Goal: Information Seeking & Learning: Find contact information

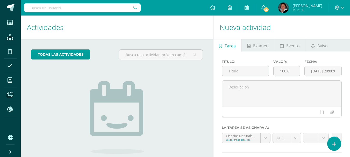
drag, startPoint x: 389, startPoint y: 3, endPoint x: 193, endPoint y: 79, distance: 210.1
click at [193, 79] on div "todas las Actividades No tienes actividades Échale un vistazo a los demás perío…" at bounding box center [117, 119] width 193 height 160
click at [11, 68] on icon at bounding box center [9, 66] width 5 height 5
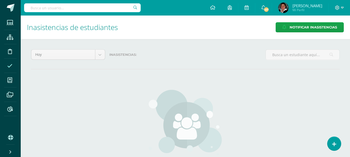
click at [84, 3] on div at bounding box center [82, 8] width 117 height 16
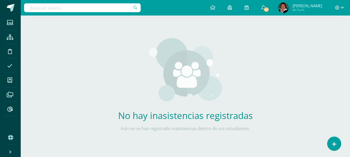
scroll to position [53, 0]
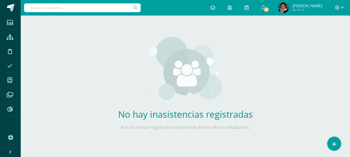
click at [105, 8] on input "text" at bounding box center [82, 7] width 117 height 9
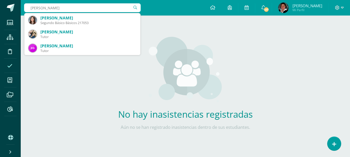
type input "kamila Orellna"
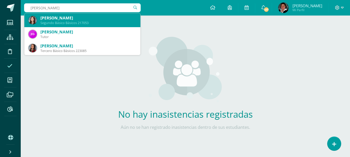
click at [108, 18] on div "Kamila Dolores Orellana Patzán" at bounding box center [88, 17] width 96 height 5
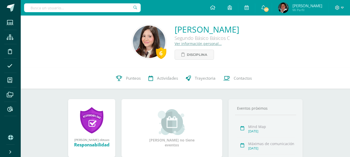
click at [63, 10] on input "text" at bounding box center [82, 7] width 117 height 9
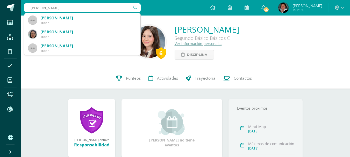
drag, startPoint x: 70, startPoint y: 8, endPoint x: 0, endPoint y: 16, distance: 70.2
click at [0, 16] on body "Estudiantes Estructura Disciplina Asistencia Mis cursos Archivos Reportes Sopor…" at bounding box center [175, 127] width 350 height 255
type input "ana paula lu"
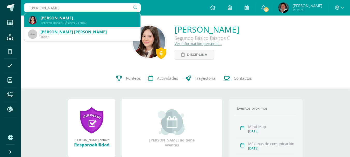
click at [113, 15] on div "Ana Paula Lú Chún" at bounding box center [88, 17] width 96 height 5
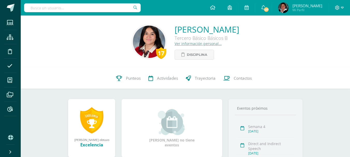
click at [74, 3] on div at bounding box center [82, 8] width 117 height 16
click at [74, 7] on input "text" at bounding box center [82, 7] width 117 height 9
paste input "monicapozuelos198613@gmail.com"
type input "monicapozuelos198613@gmail.com"
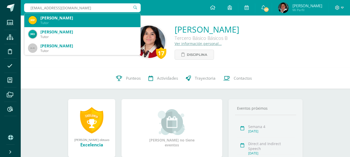
click at [74, 18] on div "Monica Roxana Pozuelos Ponce" at bounding box center [88, 17] width 96 height 5
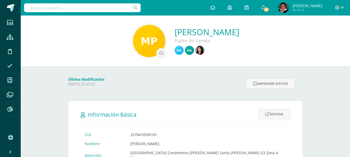
click at [81, 46] on div "Monica Roxana Pozuelos Ponce Padre de Familia" at bounding box center [185, 41] width 321 height 34
click at [196, 51] on img at bounding box center [200, 50] width 9 height 9
click at [196, 52] on img at bounding box center [200, 50] width 9 height 9
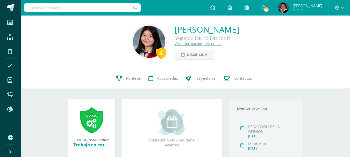
click at [10, 68] on icon at bounding box center [9, 66] width 5 height 5
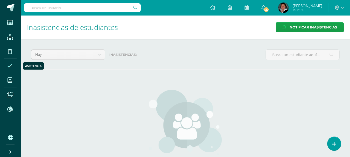
click at [11, 66] on icon at bounding box center [9, 66] width 5 height 5
click at [336, 143] on icon at bounding box center [334, 145] width 5 height 6
click at [333, 144] on icon at bounding box center [334, 145] width 5 height 6
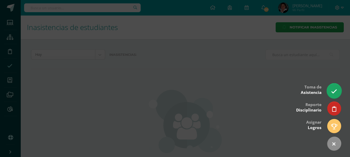
click at [336, 95] on link at bounding box center [334, 91] width 15 height 15
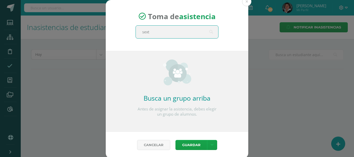
type input "sexto"
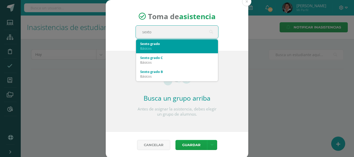
click at [152, 45] on div "Sexto grado" at bounding box center [177, 43] width 74 height 5
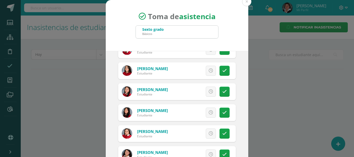
scroll to position [571, 0]
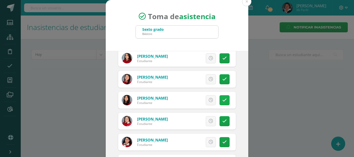
click at [221, 98] on link at bounding box center [225, 100] width 10 height 10
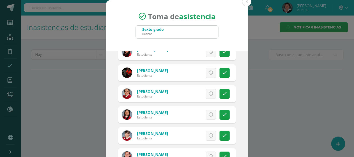
scroll to position [934, 0]
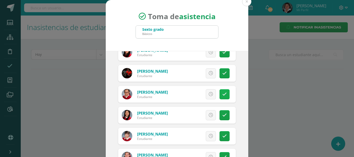
click at [222, 92] on link at bounding box center [225, 94] width 10 height 10
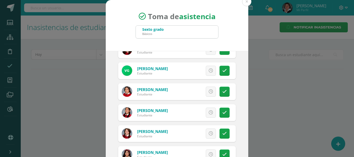
scroll to position [441, 0]
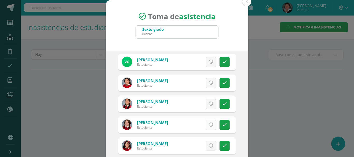
click at [209, 125] on icon at bounding box center [211, 125] width 4 height 4
click at [223, 62] on icon at bounding box center [225, 62] width 4 height 4
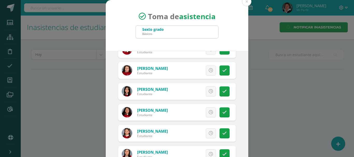
scroll to position [130, 0]
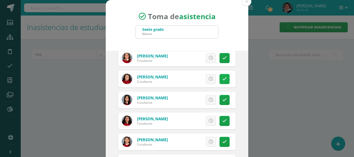
click at [220, 77] on link at bounding box center [225, 79] width 10 height 10
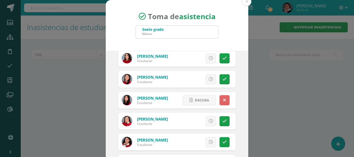
scroll to position [596, 0]
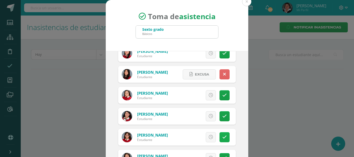
click at [223, 137] on icon at bounding box center [225, 137] width 4 height 4
click at [220, 135] on link at bounding box center [225, 138] width 10 height 10
click at [209, 136] on icon at bounding box center [211, 137] width 4 height 4
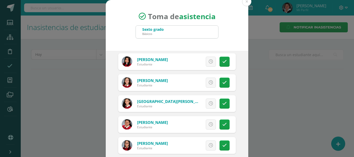
scroll to position [726, 0]
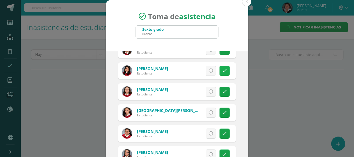
click at [221, 73] on link at bounding box center [225, 71] width 10 height 10
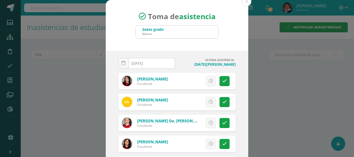
scroll to position [26, 0]
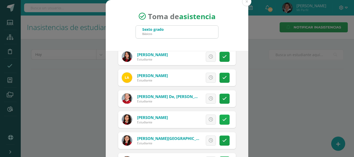
click at [223, 119] on icon at bounding box center [225, 120] width 4 height 4
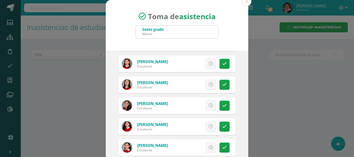
scroll to position [156, 0]
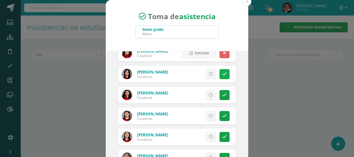
click at [220, 75] on link at bounding box center [225, 74] width 10 height 10
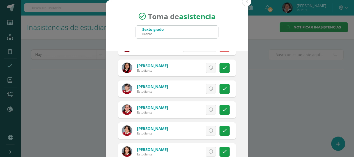
scroll to position [986, 0]
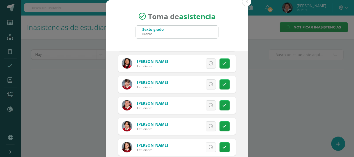
click at [206, 147] on link at bounding box center [211, 148] width 10 height 10
click at [209, 64] on icon at bounding box center [211, 63] width 4 height 4
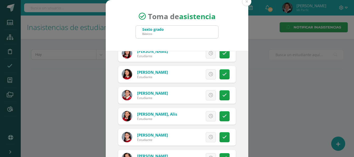
scroll to position [1107, 0]
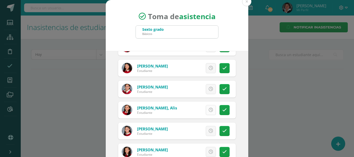
click at [209, 110] on icon at bounding box center [211, 110] width 4 height 4
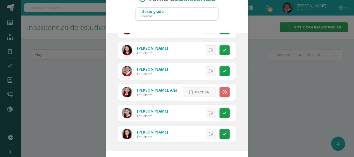
scroll to position [39, 0]
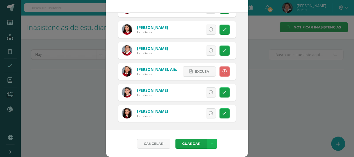
click at [208, 143] on link at bounding box center [212, 144] width 10 height 10
click at [197, 121] on link "Guardar sin notificar inasistencias" at bounding box center [199, 124] width 57 height 12
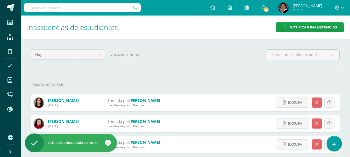
click at [335, 144] on icon at bounding box center [334, 145] width 5 height 6
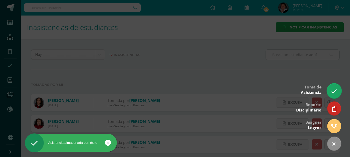
click at [335, 93] on icon at bounding box center [334, 92] width 6 height 6
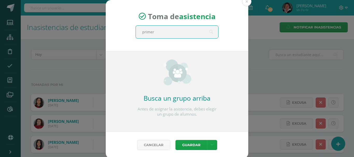
type input "primero"
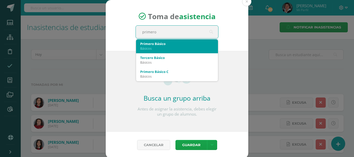
click at [188, 44] on div "Primero Básico" at bounding box center [177, 43] width 74 height 5
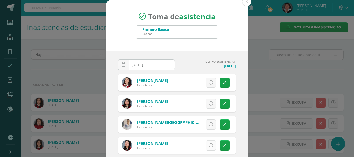
click at [209, 147] on icon at bounding box center [211, 146] width 4 height 4
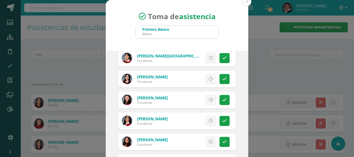
scroll to position [156, 0]
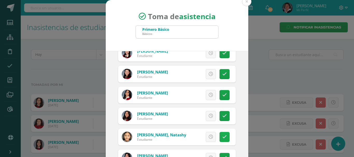
click at [223, 137] on icon at bounding box center [225, 137] width 4 height 4
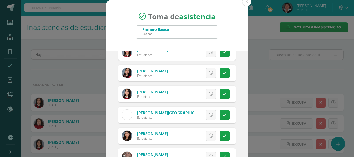
scroll to position [519, 0]
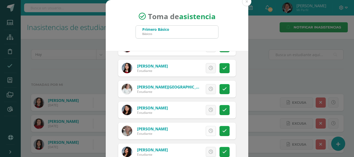
click at [209, 132] on icon at bounding box center [211, 131] width 4 height 4
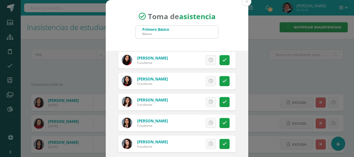
scroll to position [337, 0]
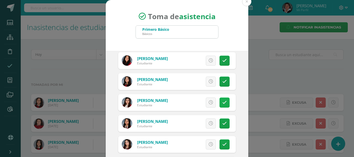
click at [223, 102] on icon at bounding box center [225, 103] width 4 height 4
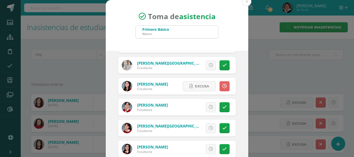
scroll to position [52, 0]
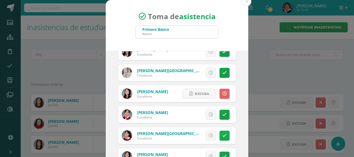
click at [223, 134] on icon at bounding box center [225, 136] width 4 height 4
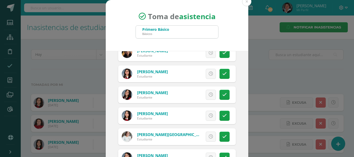
scroll to position [467, 0]
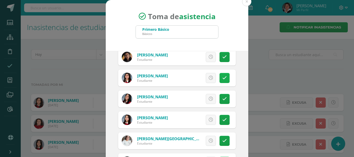
click at [223, 79] on icon at bounding box center [225, 78] width 4 height 4
click at [223, 99] on icon at bounding box center [225, 99] width 4 height 4
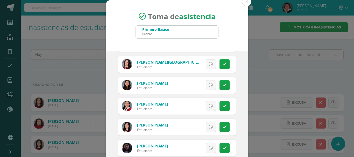
scroll to position [918, 0]
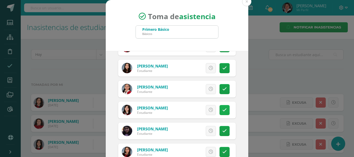
click at [223, 112] on icon at bounding box center [225, 110] width 4 height 4
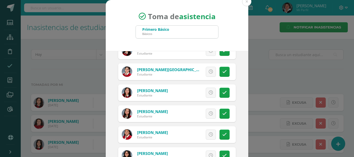
scroll to position [762, 0]
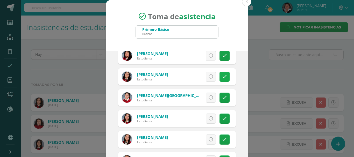
click at [223, 77] on icon at bounding box center [225, 77] width 4 height 4
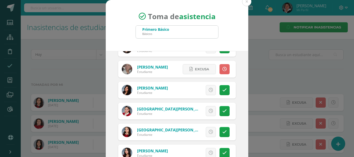
scroll to position [607, 0]
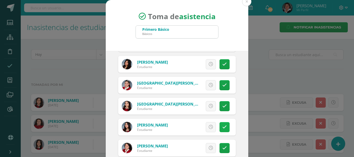
click at [220, 123] on link at bounding box center [225, 127] width 10 height 10
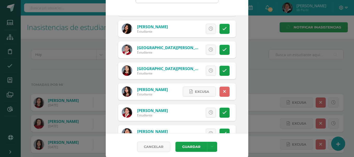
scroll to position [39, 0]
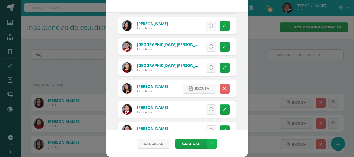
click at [211, 145] on icon at bounding box center [212, 144] width 3 height 4
click at [198, 123] on link "Guardar sin notificar inasistencias" at bounding box center [199, 124] width 57 height 12
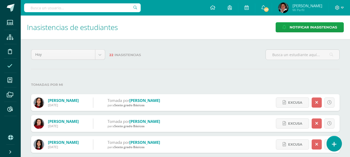
click at [335, 148] on icon at bounding box center [334, 145] width 5 height 6
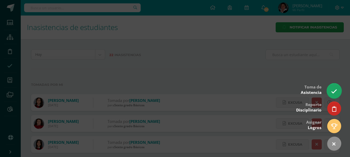
click at [336, 89] on icon at bounding box center [334, 92] width 6 height 6
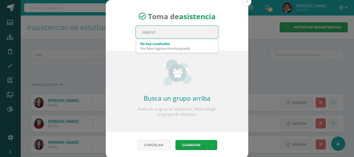
type input "segundo"
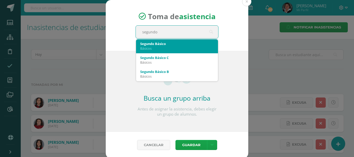
click at [154, 45] on div "Segundo Básico" at bounding box center [177, 43] width 74 height 5
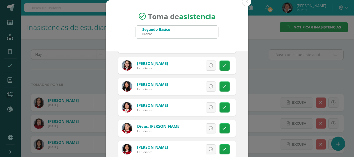
scroll to position [337, 0]
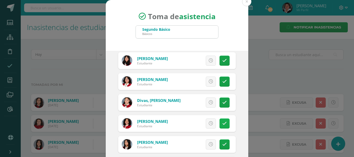
click at [223, 125] on icon at bounding box center [225, 124] width 4 height 4
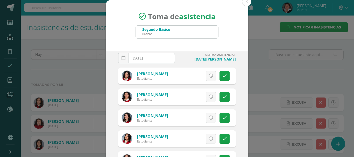
scroll to position [0, 0]
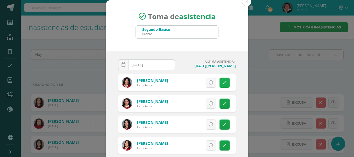
click at [220, 85] on link at bounding box center [225, 83] width 10 height 10
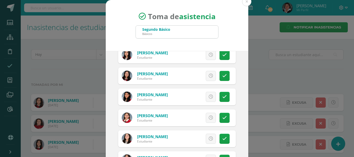
scroll to position [960, 0]
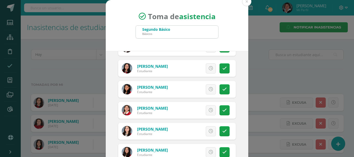
click at [209, 151] on icon at bounding box center [211, 152] width 4 height 4
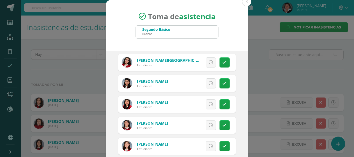
scroll to position [571, 0]
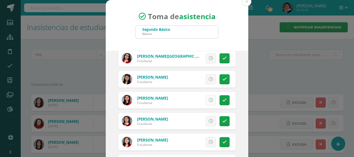
click at [209, 101] on icon at bounding box center [211, 100] width 4 height 4
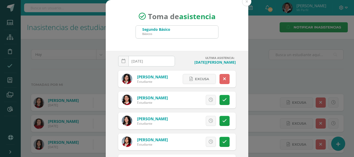
scroll to position [0, 0]
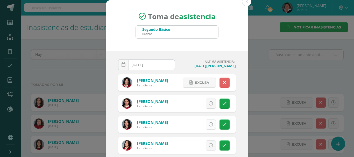
click at [206, 125] on link at bounding box center [211, 125] width 10 height 10
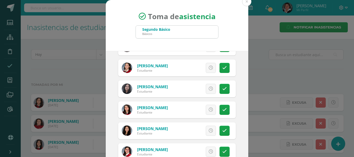
scroll to position [700, 0]
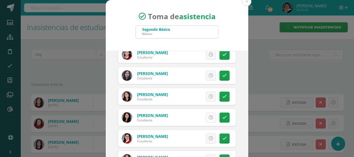
click at [209, 118] on icon at bounding box center [211, 118] width 4 height 4
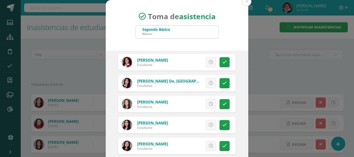
scroll to position [908, 0]
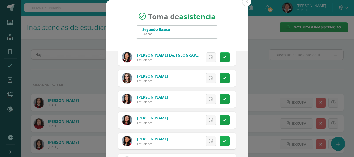
click at [223, 142] on icon at bounding box center [225, 141] width 4 height 4
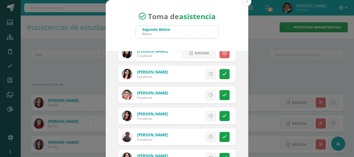
scroll to position [1063, 0]
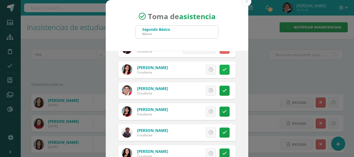
click at [220, 66] on link at bounding box center [225, 70] width 10 height 10
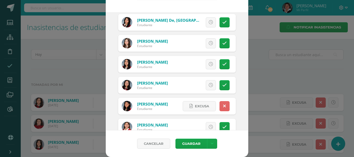
scroll to position [882, 0]
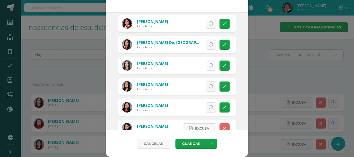
drag, startPoint x: 211, startPoint y: 62, endPoint x: 205, endPoint y: 66, distance: 7.4
click at [211, 64] on div "Excusa Detalles sobre excusa: Añadir excusa a todas las inasistencias del día C…" at bounding box center [198, 65] width 75 height 17
click at [209, 66] on icon at bounding box center [211, 66] width 4 height 4
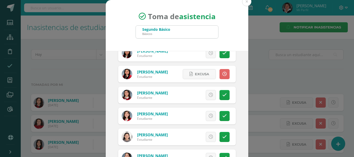
scroll to position [571, 0]
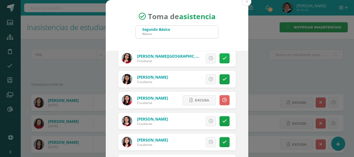
click at [223, 58] on icon at bounding box center [225, 58] width 4 height 4
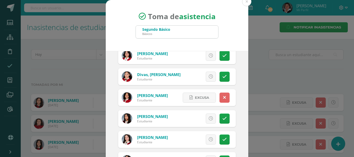
scroll to position [337, 0]
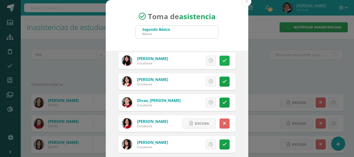
click at [223, 61] on icon at bounding box center [225, 61] width 4 height 4
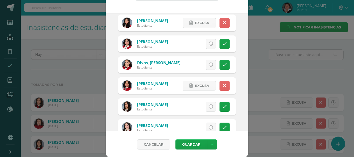
scroll to position [39, 0]
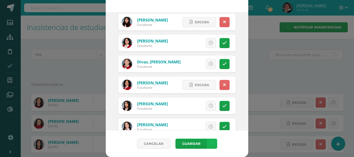
click at [212, 146] on link at bounding box center [212, 144] width 10 height 10
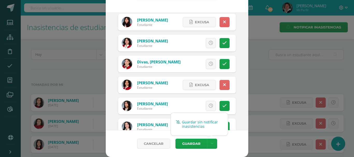
click at [198, 126] on link "Guardar sin notificar inasistencias" at bounding box center [199, 124] width 57 height 12
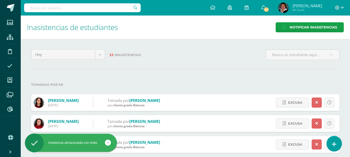
click at [337, 145] on link at bounding box center [334, 143] width 15 height 15
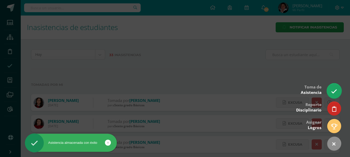
click at [338, 90] on link at bounding box center [334, 91] width 15 height 15
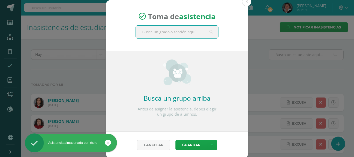
click at [151, 31] on input "text" at bounding box center [177, 32] width 82 height 13
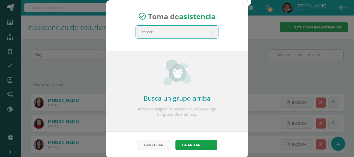
type input "tercero"
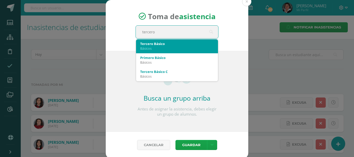
click at [155, 47] on div "Básicos" at bounding box center [177, 48] width 74 height 5
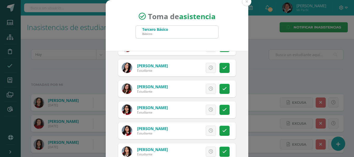
scroll to position [130, 0]
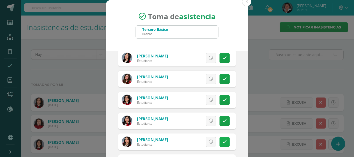
click at [223, 144] on icon at bounding box center [225, 142] width 4 height 4
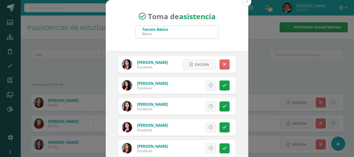
scroll to position [207, 0]
click at [223, 127] on icon at bounding box center [225, 127] width 4 height 4
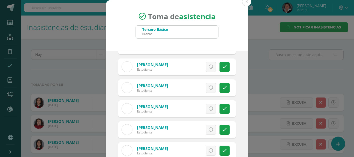
scroll to position [752, 0]
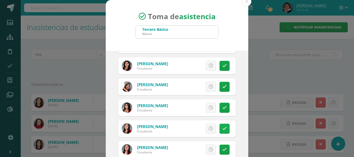
click at [223, 130] on icon at bounding box center [225, 129] width 4 height 4
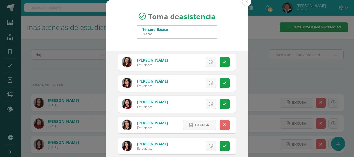
scroll to position [156, 0]
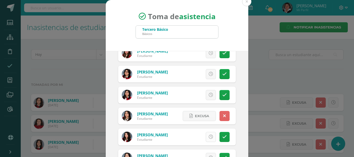
click at [209, 137] on icon at bounding box center [211, 137] width 4 height 4
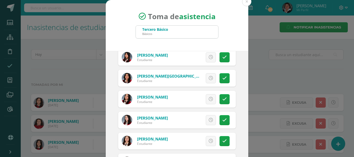
scroll to position [467, 0]
click at [209, 143] on icon at bounding box center [211, 141] width 4 height 4
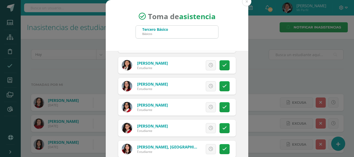
scroll to position [908, 0]
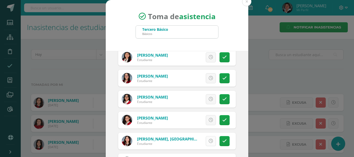
click at [209, 139] on icon at bounding box center [211, 141] width 4 height 4
click at [209, 57] on icon at bounding box center [211, 57] width 4 height 4
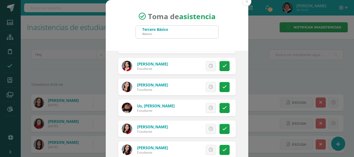
scroll to position [1338, 0]
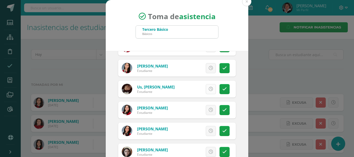
click at [209, 89] on icon at bounding box center [211, 89] width 4 height 4
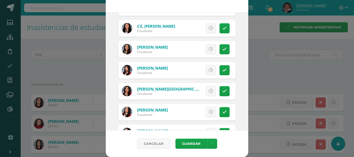
scroll to position [441, 0]
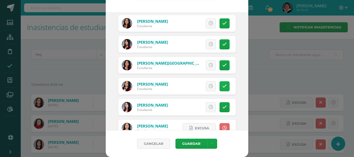
click at [223, 85] on icon at bounding box center [225, 86] width 4 height 4
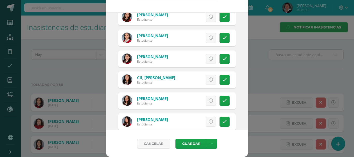
scroll to position [363, 0]
click at [220, 63] on link at bounding box center [225, 59] width 10 height 10
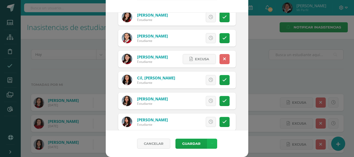
click at [211, 142] on icon at bounding box center [212, 144] width 3 height 4
click at [188, 120] on link "Guardar sin notificar inasistencias" at bounding box center [199, 124] width 57 height 12
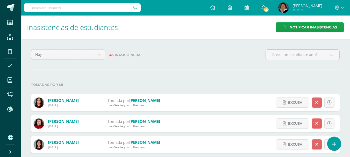
click at [162, 35] on div "Inasistencias de estudiantes Notificar Inasistencias" at bounding box center [186, 28] width 330 height 24
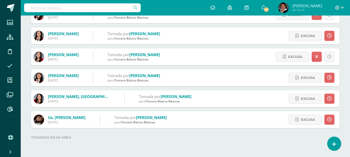
scroll to position [865, 0]
click at [85, 9] on input "text" at bounding box center [82, 7] width 117 height 9
type input "katherine garcia"
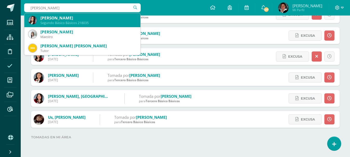
click at [108, 17] on div "Katherine Lourdes García Quiñónez" at bounding box center [88, 17] width 96 height 5
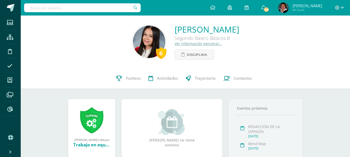
click at [119, 12] on input "text" at bounding box center [82, 7] width 117 height 9
type input "[PERSON_NAME]"
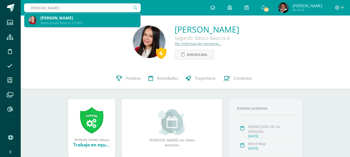
click at [57, 18] on div "[PERSON_NAME]" at bounding box center [88, 17] width 96 height 5
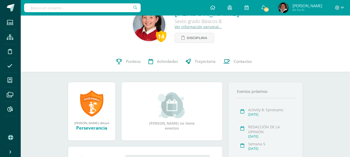
scroll to position [26, 0]
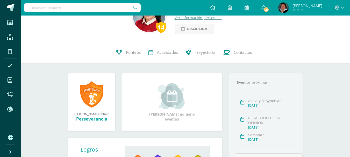
click at [91, 4] on input "text" at bounding box center [82, 7] width 117 height 9
click at [70, 6] on input "text" at bounding box center [82, 7] width 117 height 9
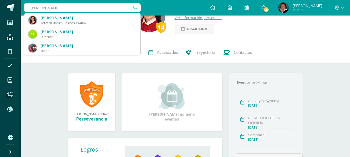
type input "constanza hernandez"
click at [80, 13] on span "Camila Constanza Hernández García Tercero Básico Básicos 114087 Carmen Consuelo…" at bounding box center [82, 34] width 117 height 43
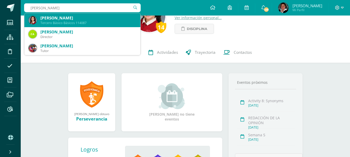
click at [79, 20] on div "[PERSON_NAME]" at bounding box center [88, 17] width 96 height 5
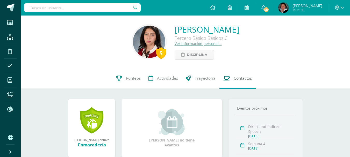
click at [242, 79] on span "Contactos" at bounding box center [243, 78] width 18 height 5
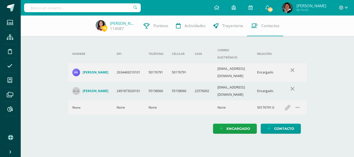
click at [117, 5] on input "text" at bounding box center [82, 7] width 117 height 9
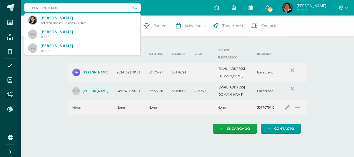
type input "[PERSON_NAME]"
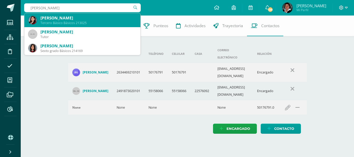
drag, startPoint x: 96, startPoint y: 19, endPoint x: 80, endPoint y: 19, distance: 16.9
click at [80, 19] on div "[PERSON_NAME]" at bounding box center [88, 17] width 96 height 5
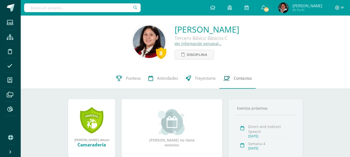
click at [242, 77] on span "Contactos" at bounding box center [243, 78] width 18 height 5
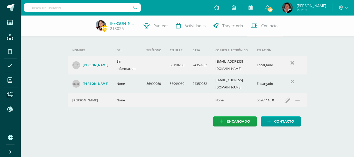
click at [94, 6] on input "text" at bounding box center [82, 7] width 117 height 9
type input "[PERSON_NAME]"
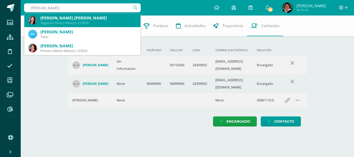
click at [101, 21] on div "Segundo Básico Básicos 216030" at bounding box center [88, 23] width 96 height 4
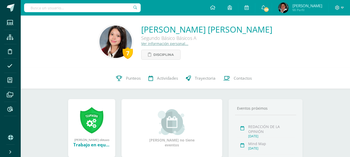
click at [103, 7] on input "text" at bounding box center [82, 7] width 117 height 9
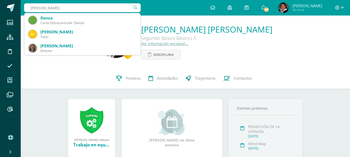
type input "contanza hernandez"
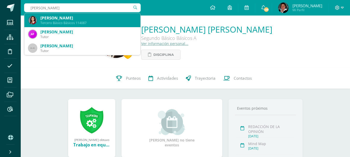
click at [108, 21] on div "Camila Constanza Hernández García Tercero Básico Básicos 114087" at bounding box center [83, 20] width 108 height 14
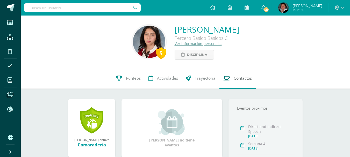
click at [240, 78] on span "Contactos" at bounding box center [243, 78] width 18 height 5
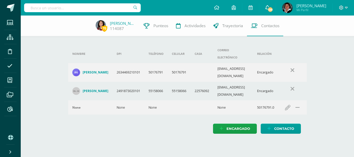
click at [273, 10] on span "128" at bounding box center [271, 10] width 6 height 6
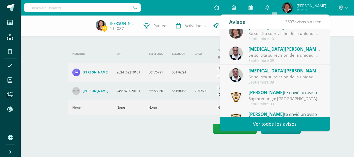
scroll to position [26, 0]
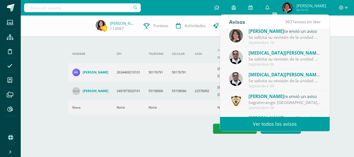
click at [266, 38] on div "Se solicita su revisión de la unidad Unidad 3 para el curso Estudios Sociales T…" at bounding box center [285, 37] width 72 height 6
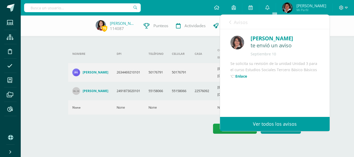
click at [242, 79] on link "Enlace" at bounding box center [241, 76] width 12 height 5
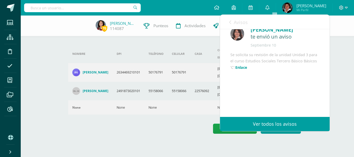
scroll to position [0, 0]
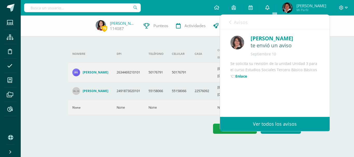
click at [270, 8] on icon at bounding box center [268, 7] width 4 height 5
click at [171, 121] on div "Nombre DPI Teléfono Celular Casa Correo electrónico Relación Eva García de León…" at bounding box center [187, 80] width 255 height 129
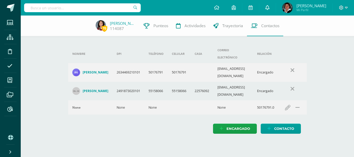
click at [270, 8] on icon at bounding box center [268, 7] width 4 height 5
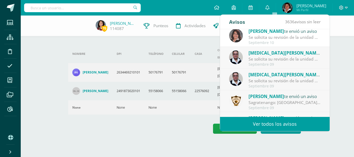
click at [279, 61] on div "Se solicita su revisión de la unidad Unidad 3 para el curso Formación Cristiana…" at bounding box center [285, 59] width 72 height 6
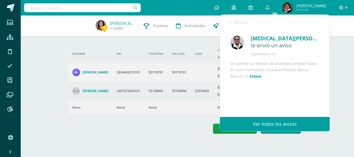
click at [259, 79] on link "Enlace" at bounding box center [256, 76] width 12 height 5
click at [348, 53] on div "70 Camila Hernández 114087 Punteos Actividades Trayectoria Contactos Agrega un …" at bounding box center [188, 80] width 334 height 129
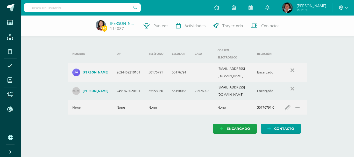
click at [343, 6] on icon at bounding box center [341, 7] width 4 height 4
click at [334, 29] on span "Configuración" at bounding box center [331, 27] width 24 height 5
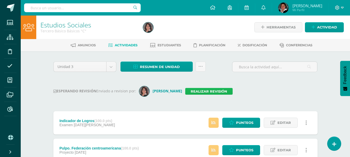
click at [202, 91] on link "Realizar revisión" at bounding box center [208, 91] width 47 height 7
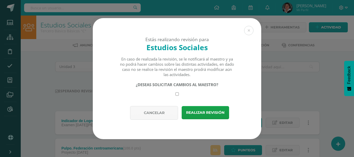
click at [176, 94] on input "checkbox" at bounding box center [177, 94] width 3 height 3
checkbox input "true"
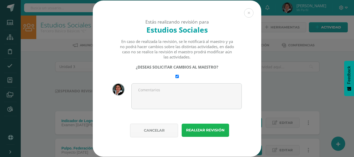
click at [203, 131] on button "Realizar revisión" at bounding box center [205, 130] width 47 height 13
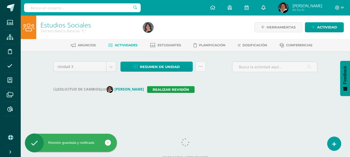
click at [266, 8] on icon at bounding box center [264, 7] width 4 height 5
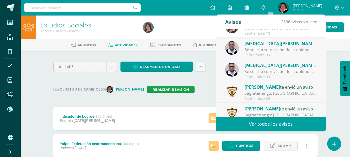
scroll to position [86, 0]
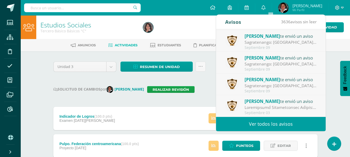
click at [265, 121] on link "Ver todos los avisos" at bounding box center [271, 124] width 110 height 14
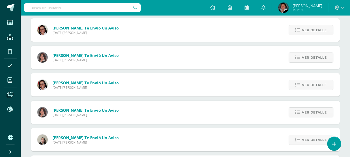
scroll to position [788, 0]
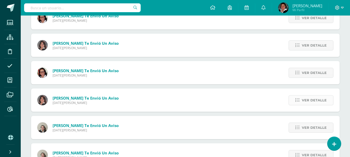
click at [316, 100] on span "Ver detalle" at bounding box center [314, 101] width 25 height 10
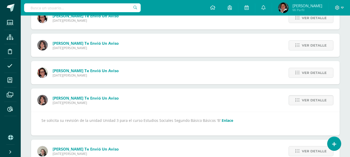
click at [224, 120] on link "Enlace" at bounding box center [227, 120] width 11 height 5
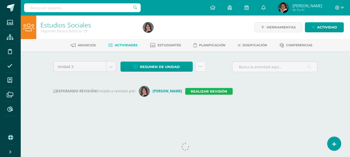
click at [205, 89] on link "Realizar revisión" at bounding box center [208, 91] width 47 height 7
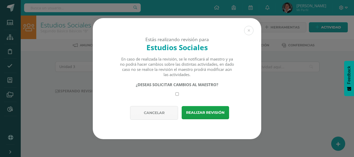
click at [177, 94] on input "checkbox" at bounding box center [177, 94] width 3 height 3
checkbox input "true"
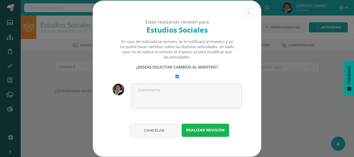
click at [206, 130] on button "Realizar revisión" at bounding box center [205, 130] width 47 height 13
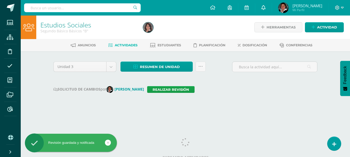
click at [266, 7] on icon at bounding box center [264, 7] width 4 height 5
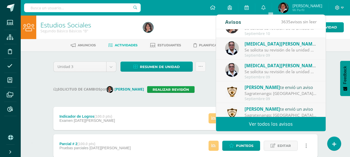
scroll to position [26, 0]
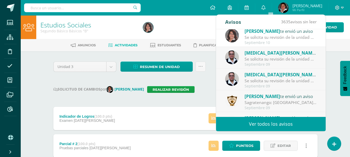
click at [265, 59] on div "Se solicita su revisión de la unidad Unidad 3 para el curso Formación Cristiana…" at bounding box center [281, 59] width 72 height 6
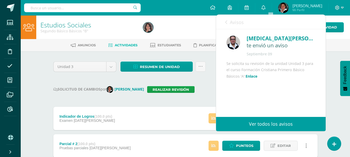
click at [254, 79] on link "Enlace" at bounding box center [252, 76] width 12 height 5
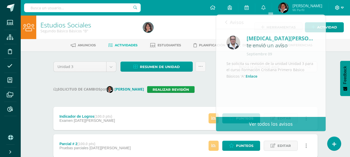
click at [337, 8] on icon at bounding box center [337, 7] width 5 height 5
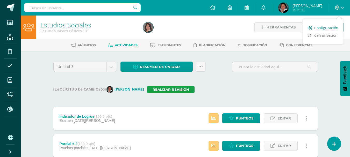
click at [332, 27] on span "Configuración" at bounding box center [327, 27] width 24 height 5
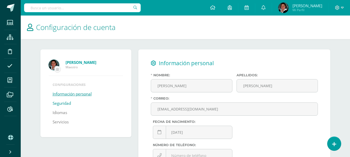
click at [63, 103] on link "Seguridad" at bounding box center [62, 103] width 18 height 9
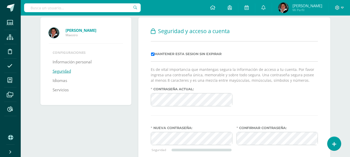
scroll to position [19, 0]
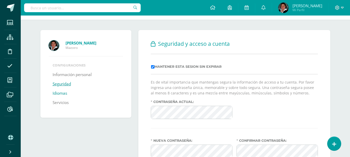
click at [60, 92] on link "Idiomas" at bounding box center [60, 93] width 15 height 9
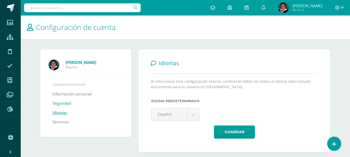
click at [61, 102] on link "Seguridad" at bounding box center [62, 103] width 18 height 9
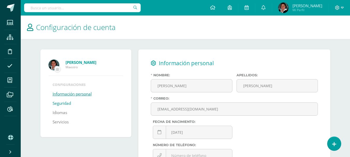
click at [70, 102] on link "Seguridad" at bounding box center [62, 103] width 18 height 9
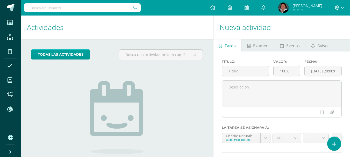
click at [343, 6] on icon at bounding box center [342, 7] width 3 height 5
click at [333, 28] on span "Configuración" at bounding box center [327, 27] width 24 height 5
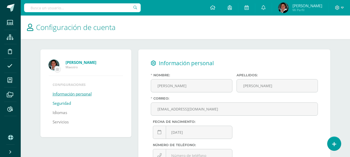
click at [69, 102] on link "Seguridad" at bounding box center [62, 103] width 18 height 9
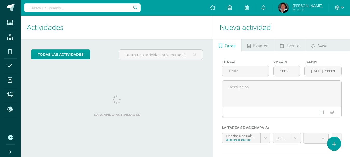
click at [345, 5] on div at bounding box center [339, 8] width 21 height 16
click at [343, 8] on icon at bounding box center [342, 7] width 3 height 5
click at [329, 34] on span "Cerrar sesión" at bounding box center [326, 35] width 23 height 5
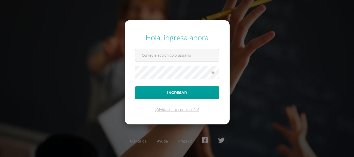
type input "[EMAIL_ADDRESS][DOMAIN_NAME]"
click at [214, 73] on icon at bounding box center [213, 73] width 7 height 6
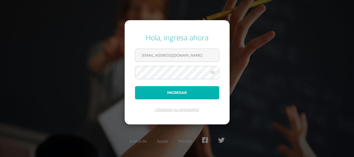
click at [179, 89] on button "Ingresar" at bounding box center [177, 92] width 84 height 13
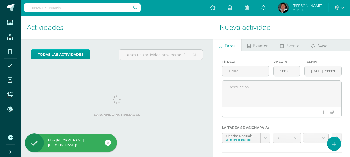
click at [269, 8] on link at bounding box center [263, 8] width 17 height 16
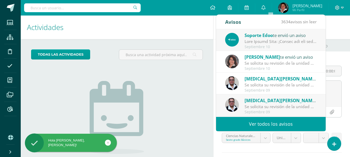
click at [268, 103] on span "[MEDICAL_DATA][PERSON_NAME]" at bounding box center [281, 101] width 72 height 6
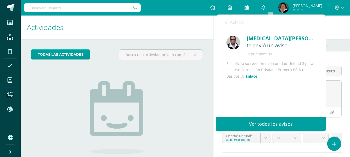
click at [250, 79] on link "Enlace" at bounding box center [252, 76] width 12 height 5
click at [255, 79] on link "Enlace" at bounding box center [252, 76] width 12 height 5
click at [266, 5] on span at bounding box center [264, 8] width 4 height 6
click at [266, 6] on icon at bounding box center [264, 7] width 4 height 5
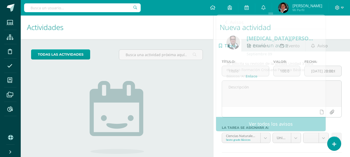
click at [184, 29] on h1 "Actividades" at bounding box center [117, 28] width 180 height 24
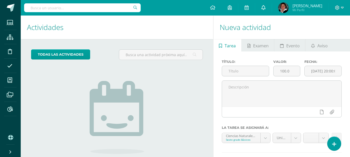
click at [266, 8] on icon at bounding box center [264, 7] width 4 height 5
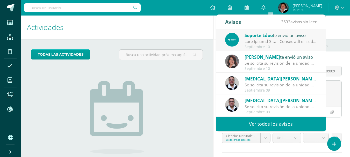
click at [259, 85] on div "Se solicita su revisión de la unidad Unidad 3 para el curso Formación Cristiana…" at bounding box center [281, 85] width 72 height 6
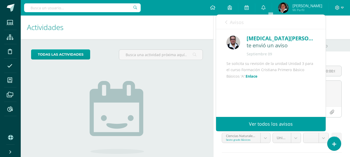
click at [256, 79] on link "Enlace" at bounding box center [252, 76] width 12 height 5
click at [266, 8] on icon at bounding box center [264, 7] width 4 height 5
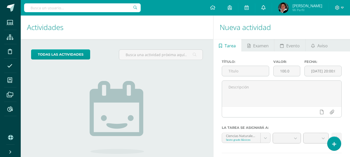
click at [269, 6] on link at bounding box center [263, 8] width 17 height 16
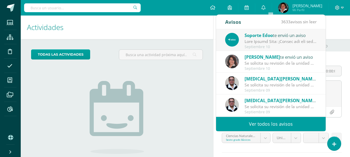
click at [273, 85] on div "Se solicita su revisión de la unidad Unidad 3 para el curso Formación Cristiana…" at bounding box center [281, 85] width 72 height 6
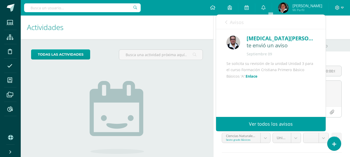
click at [251, 79] on link "Enlace" at bounding box center [252, 76] width 12 height 5
click at [266, 7] on icon at bounding box center [264, 7] width 4 height 5
click at [264, 126] on link "Ver todos los avisos" at bounding box center [271, 124] width 110 height 14
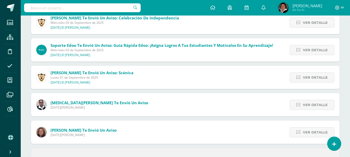
scroll to position [207, 0]
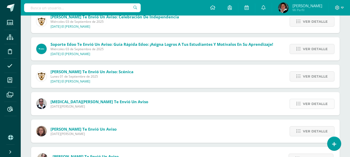
click at [322, 106] on span "Ver detalle" at bounding box center [315, 104] width 25 height 10
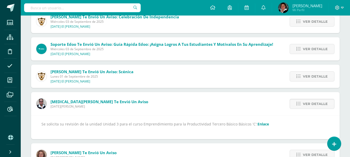
click at [260, 125] on link "Enlace" at bounding box center [263, 124] width 11 height 5
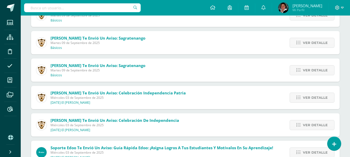
click at [225, 107] on div "Patricia Archila te envió un aviso: Celebración Independencia Patria Miércoles …" at bounding box center [185, 97] width 309 height 23
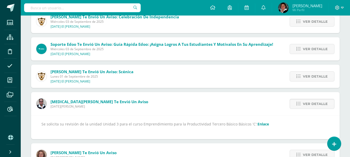
click at [187, 71] on div "Patricia Archila te envió un aviso: Scénica Lunes 01 de Septiembre de 2025 Sagr…" at bounding box center [185, 76] width 309 height 23
click at [321, 105] on span "Ver detalle" at bounding box center [315, 104] width 25 height 10
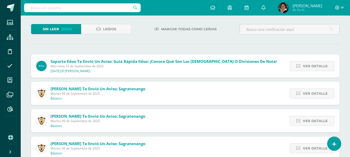
scroll to position [0, 0]
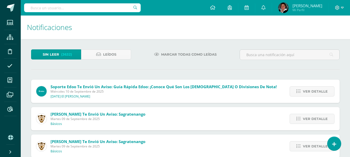
click at [80, 7] on input "text" at bounding box center [82, 7] width 117 height 9
type input "krisbeth hernandez"
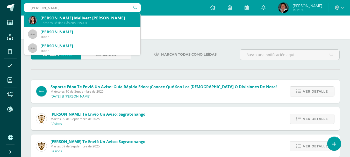
click at [58, 22] on div "Primero Básico Básicos 215001" at bounding box center [88, 23] width 96 height 4
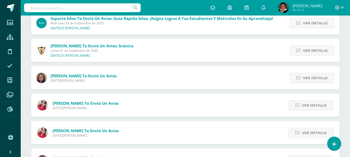
scroll to position [250, 0]
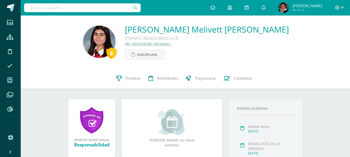
click at [122, 8] on input "text" at bounding box center [82, 7] width 117 height 9
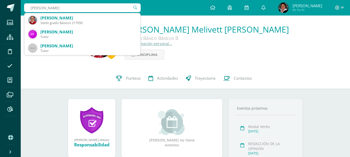
type input "[PERSON_NAME]"
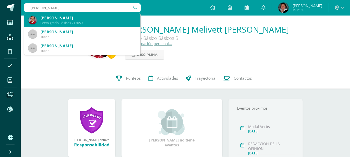
click at [99, 21] on div "Sexto grado Básicos 217050" at bounding box center [88, 23] width 96 height 4
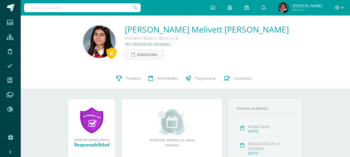
scroll to position [26, 0]
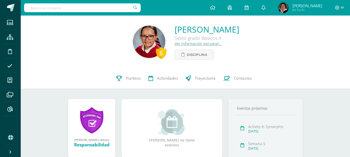
click at [96, 9] on input "text" at bounding box center [82, 7] width 117 height 9
type input "katherine garcia"
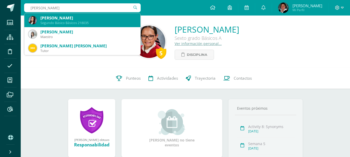
click at [103, 17] on div "Katherine Lourdes García Quiñónez" at bounding box center [88, 17] width 96 height 5
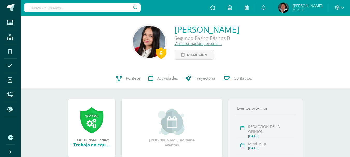
click at [117, 11] on input "text" at bounding box center [82, 7] width 117 height 9
type input "[PERSON_NAME]"
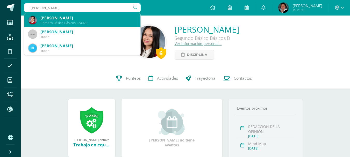
click at [64, 16] on div "[PERSON_NAME]" at bounding box center [88, 17] width 96 height 5
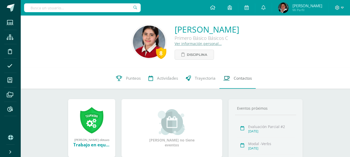
click at [243, 79] on span "Contactos" at bounding box center [243, 78] width 18 height 5
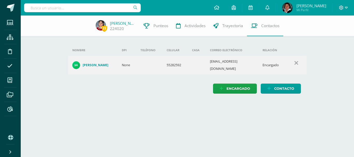
click at [109, 6] on input "text" at bounding box center [82, 7] width 117 height 9
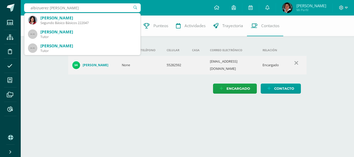
type input "albizuerez [PERSON_NAME]"
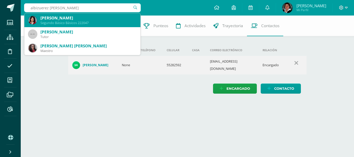
click at [102, 16] on div "[PERSON_NAME]" at bounding box center [88, 17] width 96 height 5
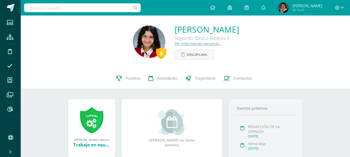
click at [58, 7] on input "text" at bounding box center [82, 7] width 117 height 9
click at [89, 8] on input "text" at bounding box center [82, 7] width 117 height 9
type input "[PERSON_NAME]"
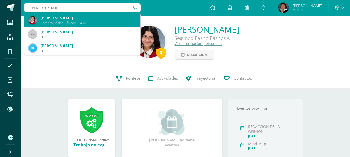
click at [87, 23] on div "Primero Básico Básicos 224020" at bounding box center [88, 23] width 96 height 4
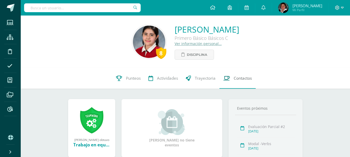
click at [243, 79] on span "Contactos" at bounding box center [243, 78] width 18 height 5
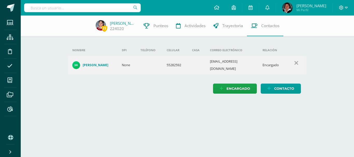
click at [49, 9] on input "text" at bounding box center [82, 7] width 117 height 9
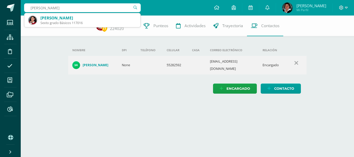
type input "Emily leo"
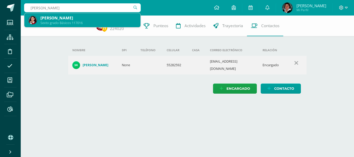
click at [71, 17] on div "[PERSON_NAME]" at bounding box center [88, 17] width 96 height 5
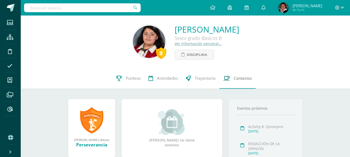
click at [234, 77] on span "Contactos" at bounding box center [243, 78] width 18 height 5
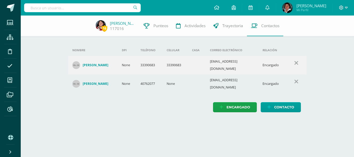
click at [143, 116] on html "Estudiantes Estructura Disciplina Asistencia Mis cursos Archivos Reportes Sopor…" at bounding box center [177, 61] width 354 height 123
click at [105, 8] on input "text" at bounding box center [82, 7] width 117 height 9
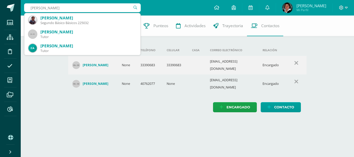
type input "[PERSON_NAME]"
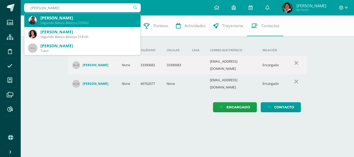
drag, startPoint x: 122, startPoint y: 20, endPoint x: 123, endPoint y: 23, distance: 3.2
click at [122, 20] on div "[PERSON_NAME]" at bounding box center [88, 17] width 96 height 5
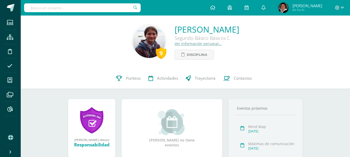
click at [25, 75] on div "9 Camila Rosales 225032 Punteos Actividades Trayectoria Contactos" at bounding box center [186, 78] width 330 height 21
click at [8, 8] on span at bounding box center [11, 8] width 8 height 8
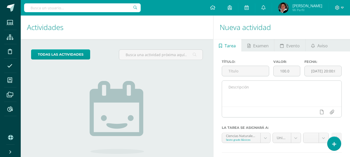
scroll to position [26, 0]
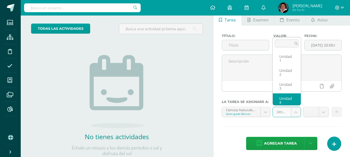
click at [282, 112] on body "Estudiantes Estructura Disciplina Asistencia Mis cursos Archivos Reportes Sopor…" at bounding box center [175, 52] width 350 height 157
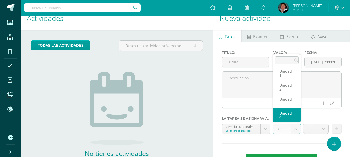
scroll to position [0, 0]
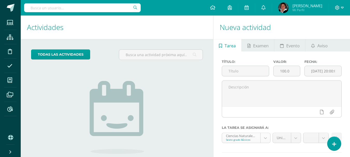
click at [265, 137] on body "Estudiantes Estructura Disciplina Asistencia Mis cursos Archivos Reportes Sopor…" at bounding box center [175, 78] width 350 height 157
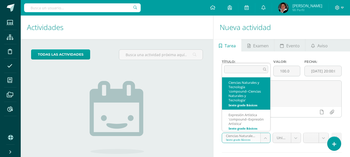
click at [265, 138] on body "Estudiantes Estructura Disciplina Asistencia Mis cursos Archivos Reportes Sopor…" at bounding box center [175, 78] width 350 height 157
click at [288, 45] on body "Estudiantes Estructura Disciplina Asistencia Mis cursos Archivos Reportes Sopor…" at bounding box center [175, 78] width 350 height 157
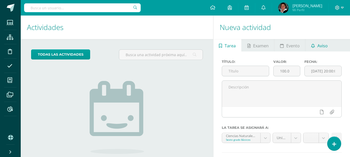
click at [322, 45] on span "Aviso" at bounding box center [323, 46] width 10 height 12
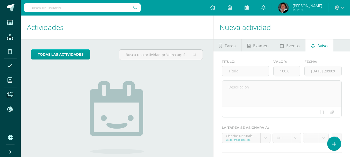
scroll to position [52, 0]
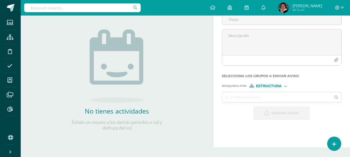
click at [283, 86] on div "Estructura" at bounding box center [269, 86] width 39 height 4
click at [283, 93] on span "Estructura" at bounding box center [276, 93] width 26 height 3
click at [283, 98] on input "text" at bounding box center [276, 97] width 109 height 10
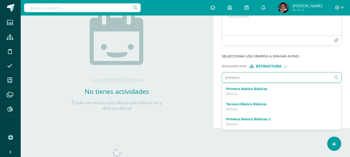
scroll to position [78, 0]
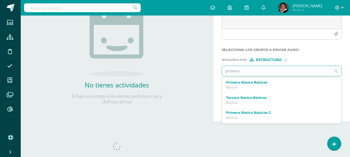
type input "primero"
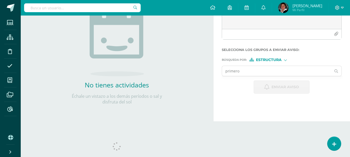
click at [102, 6] on input "text" at bounding box center [82, 7] width 117 height 9
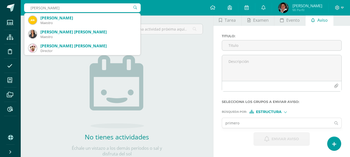
scroll to position [0, 0]
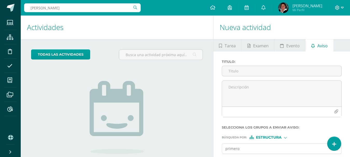
drag, startPoint x: 181, startPoint y: 81, endPoint x: 184, endPoint y: 76, distance: 6.3
click at [182, 81] on div "todas las Actividades No tienes actividades Échale un vistazo a los demás perío…" at bounding box center [117, 119] width 193 height 160
click at [81, 7] on input "sofia cáceres" at bounding box center [82, 7] width 117 height 9
drag, startPoint x: 84, startPoint y: 8, endPoint x: 15, endPoint y: 11, distance: 68.8
click at [15, 11] on body "Estudiantes Estructura Disciplina Asistencia Mis cursos Archivos Reportes Sopor…" at bounding box center [175, 78] width 350 height 157
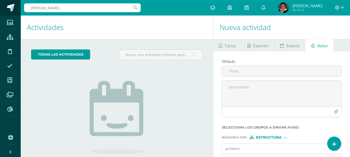
type input "ana valeria sanchez"
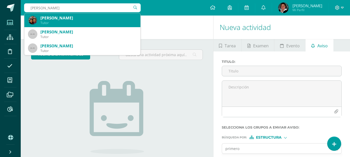
drag, startPoint x: 95, startPoint y: 8, endPoint x: 14, endPoint y: 16, distance: 81.3
click at [18, 16] on body "Estudiantes Estructura Disciplina Asistencia Mis cursos Archivos Reportes Sopor…" at bounding box center [175, 78] width 350 height 157
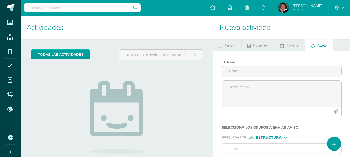
click at [73, 6] on input "text" at bounding box center [82, 7] width 117 height 9
type input "sofia salguero"
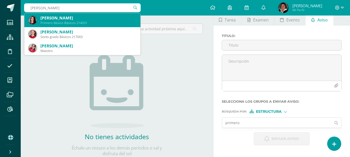
click at [74, 18] on div "Sofia Alejandra Salguero Morales" at bounding box center [88, 17] width 96 height 5
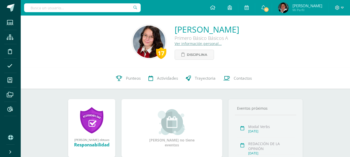
drag, startPoint x: 59, startPoint y: 52, endPoint x: 69, endPoint y: 45, distance: 12.5
click at [67, 48] on div "17 [PERSON_NAME] Primero Básico Básicos A Ver información personal... Disciplina" at bounding box center [185, 42] width 321 height 36
click at [75, 5] on input "text" at bounding box center [82, 7] width 117 height 9
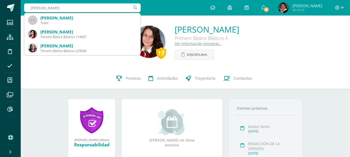
type input "[PERSON_NAME]"
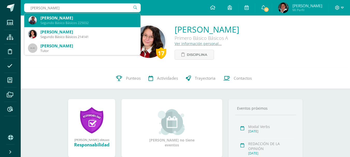
click at [80, 22] on div "Segundo Básico Básicos 225032" at bounding box center [88, 23] width 96 height 4
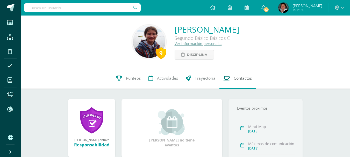
click at [246, 80] on span "Contactos" at bounding box center [243, 78] width 18 height 5
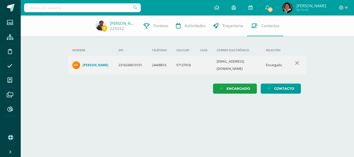
click at [123, 78] on div "Nombre DPI Teléfono Celular Casa Correo electrónico Relación [PERSON_NAME] 2316…" at bounding box center [187, 69] width 239 height 49
drag, startPoint x: 60, startPoint y: 17, endPoint x: 63, endPoint y: 16, distance: 2.7
click at [61, 16] on div "9 [PERSON_NAME] 225032 Punteos Actividades Trayectoria Contactos" at bounding box center [177, 26] width 354 height 21
click at [83, 10] on input "text" at bounding box center [82, 7] width 117 height 9
type input "[PERSON_NAME]"
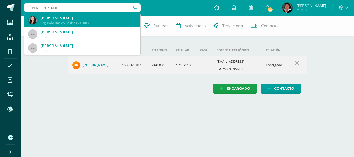
click at [90, 20] on div "[PERSON_NAME]" at bounding box center [88, 17] width 96 height 5
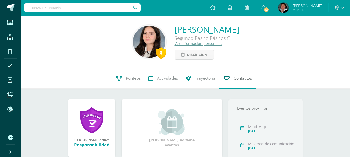
click at [236, 77] on span "Contactos" at bounding box center [243, 78] width 18 height 5
